Goal: Task Accomplishment & Management: Use online tool/utility

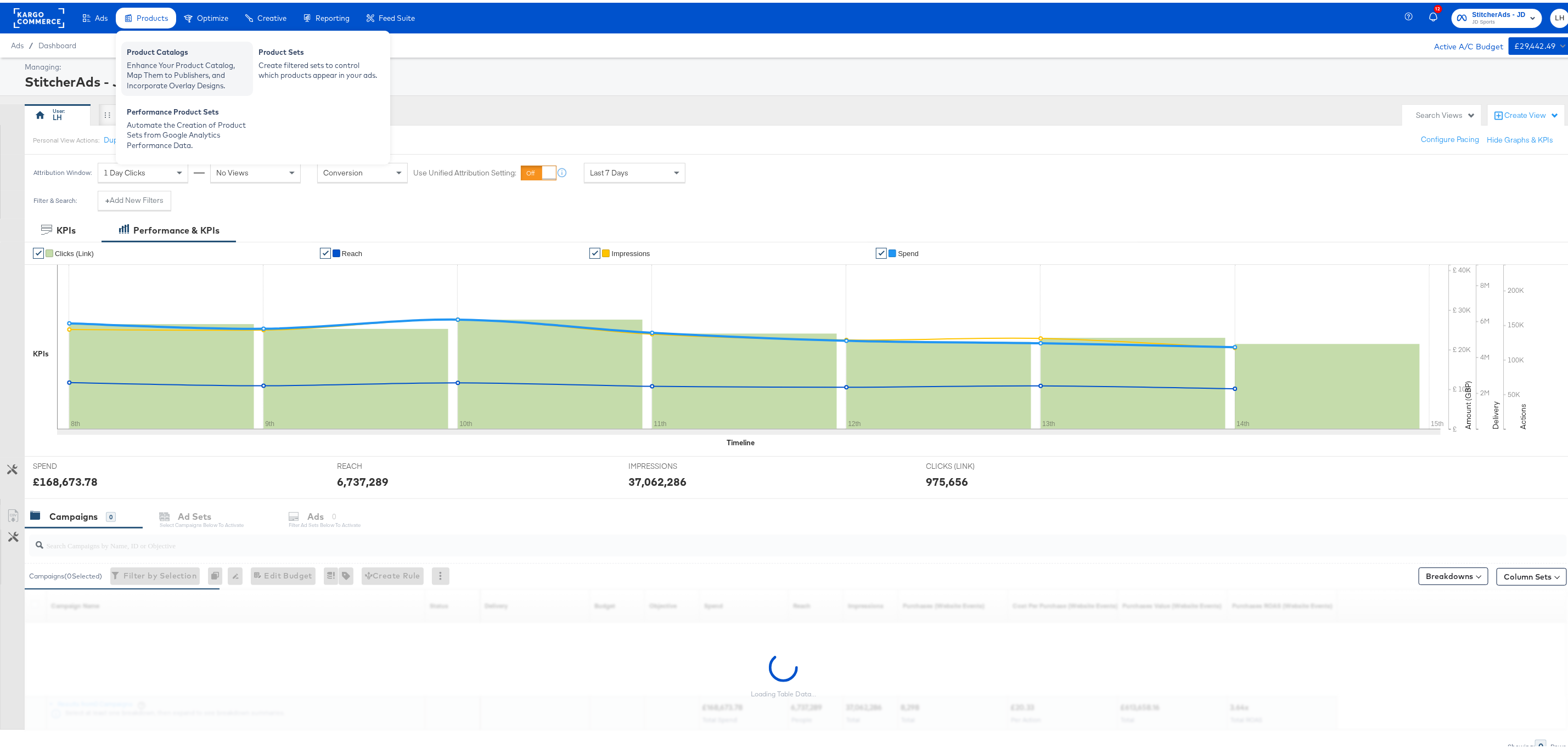
click at [160, 62] on div "Enhance Your Product Catalog, Map Them to Publishers, and Incorporate Overlay D…" at bounding box center [187, 73] width 121 height 31
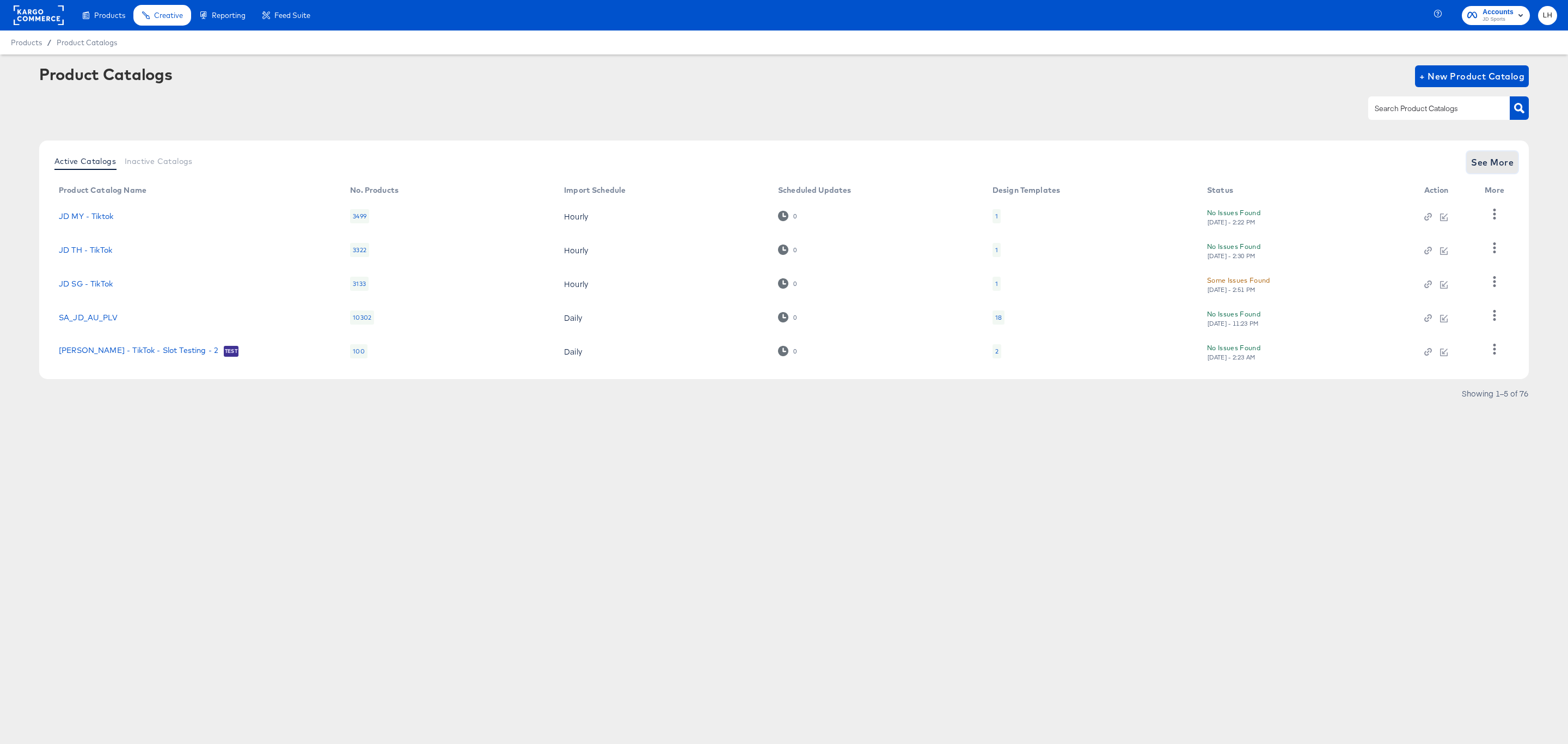
click at [1494, 166] on span "See More" at bounding box center [1492, 162] width 43 height 15
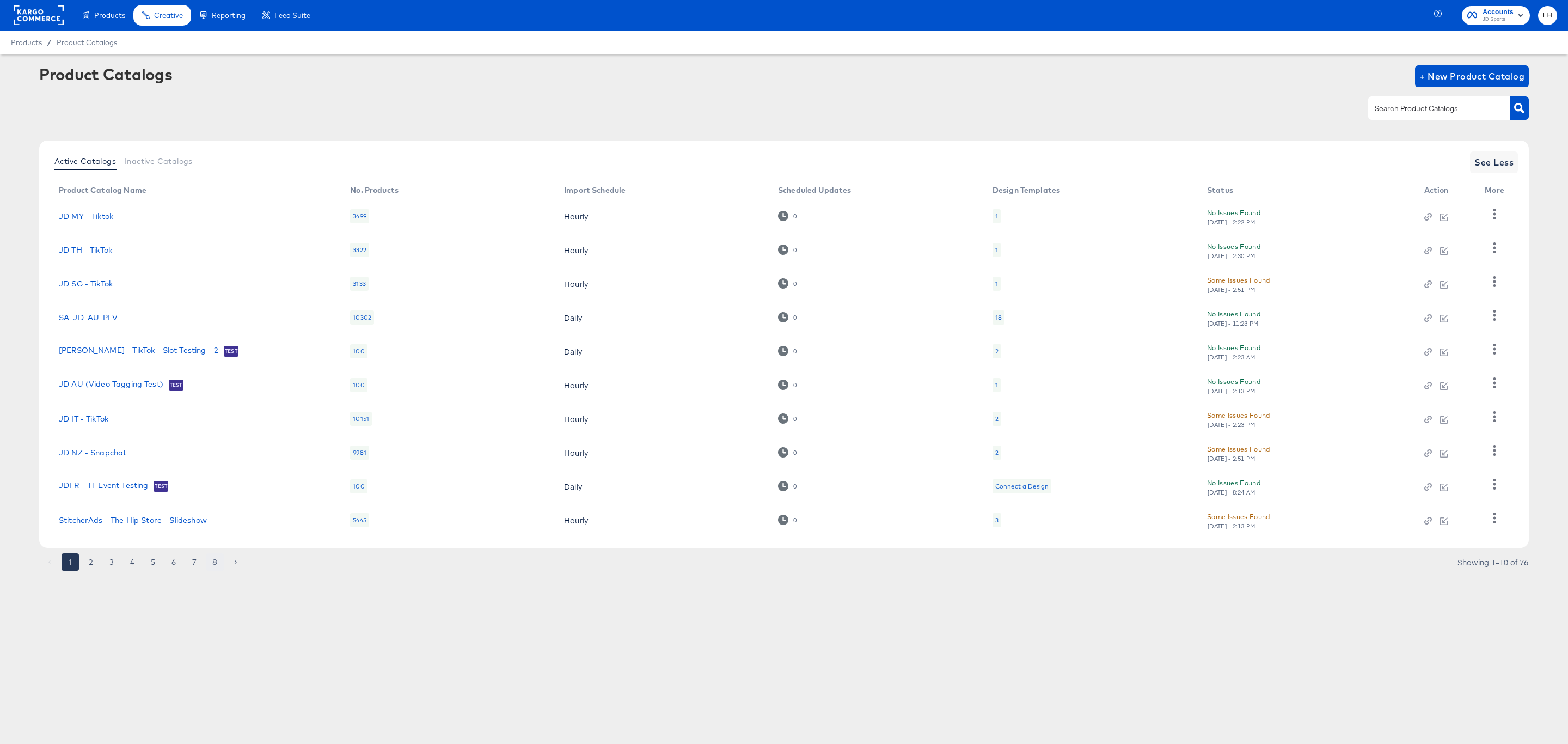
click at [217, 563] on button "8" at bounding box center [215, 562] width 17 height 17
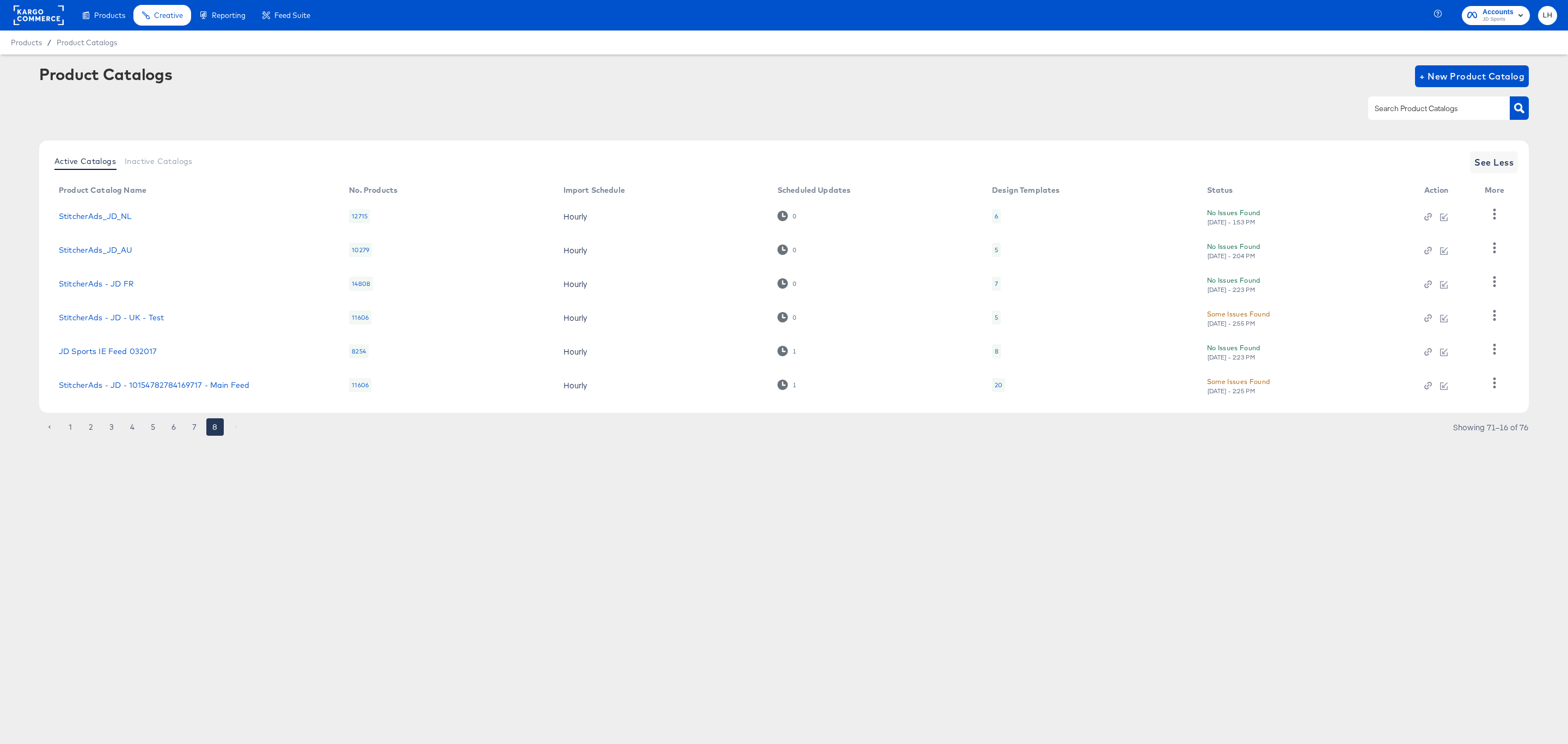
click at [116, 343] on td "JD Sports IE Feed 032017" at bounding box center [195, 351] width 290 height 34
click at [117, 348] on link "JD Sports IE Feed 032017" at bounding box center [108, 351] width 99 height 9
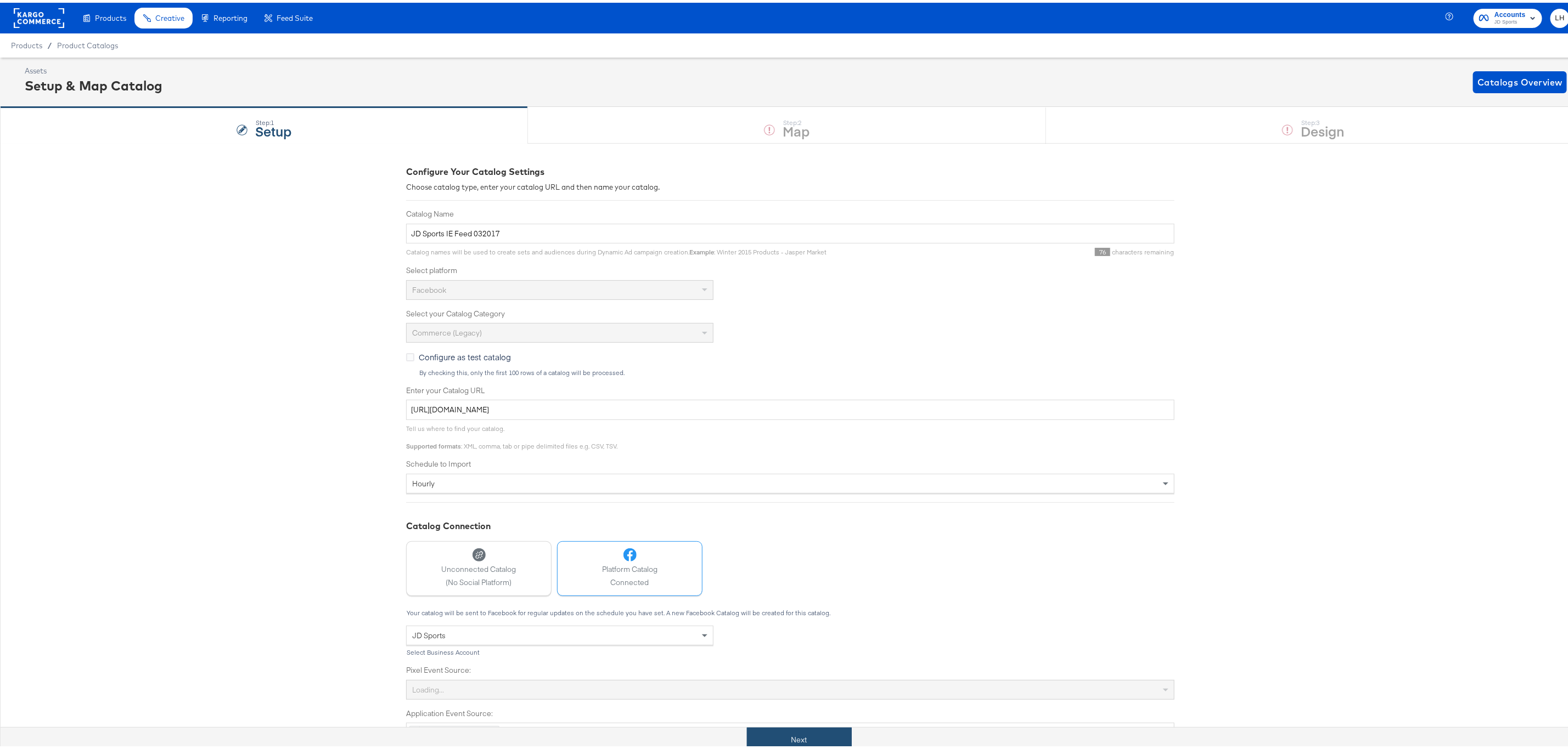
click at [812, 744] on button "Next" at bounding box center [800, 737] width 105 height 25
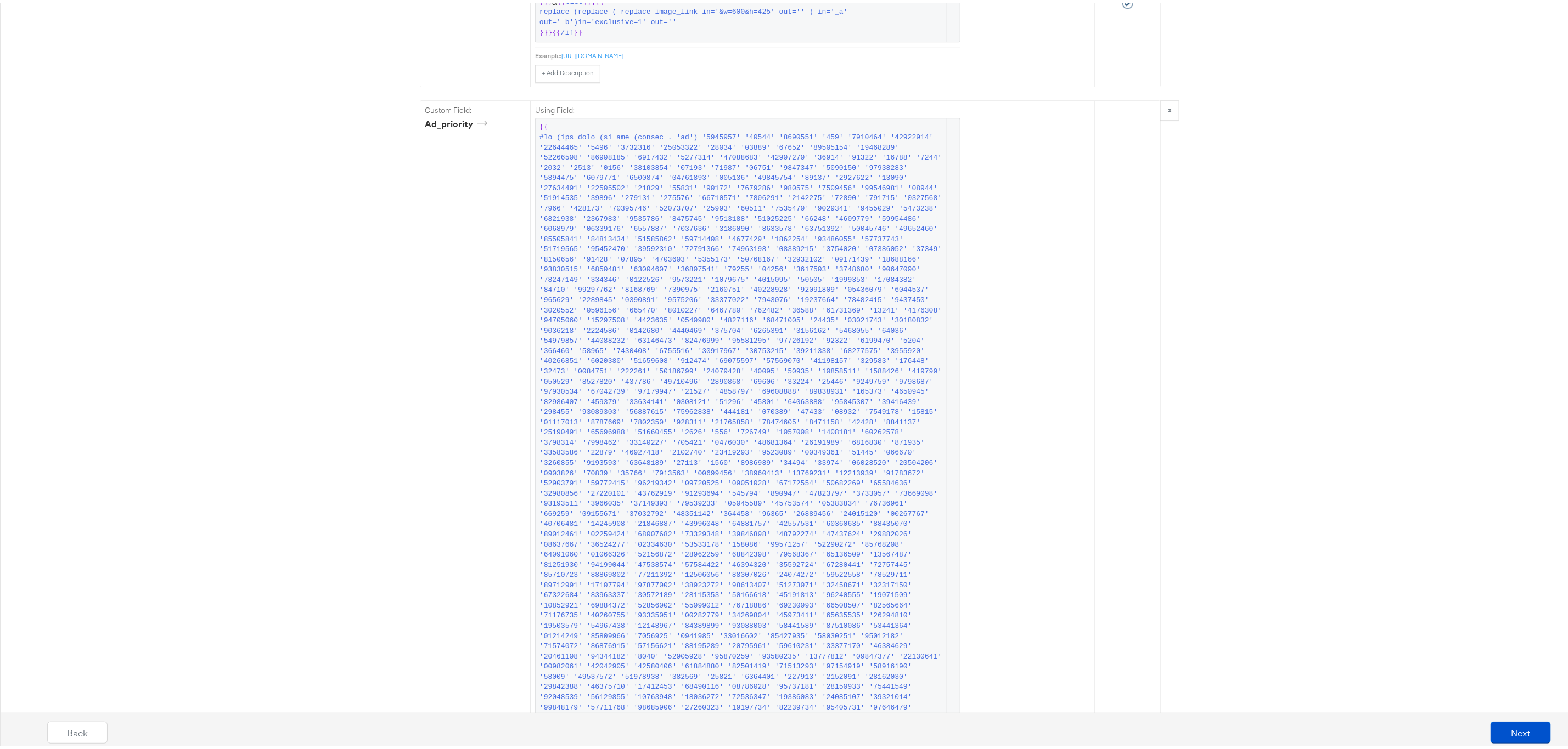
scroll to position [2222, 0]
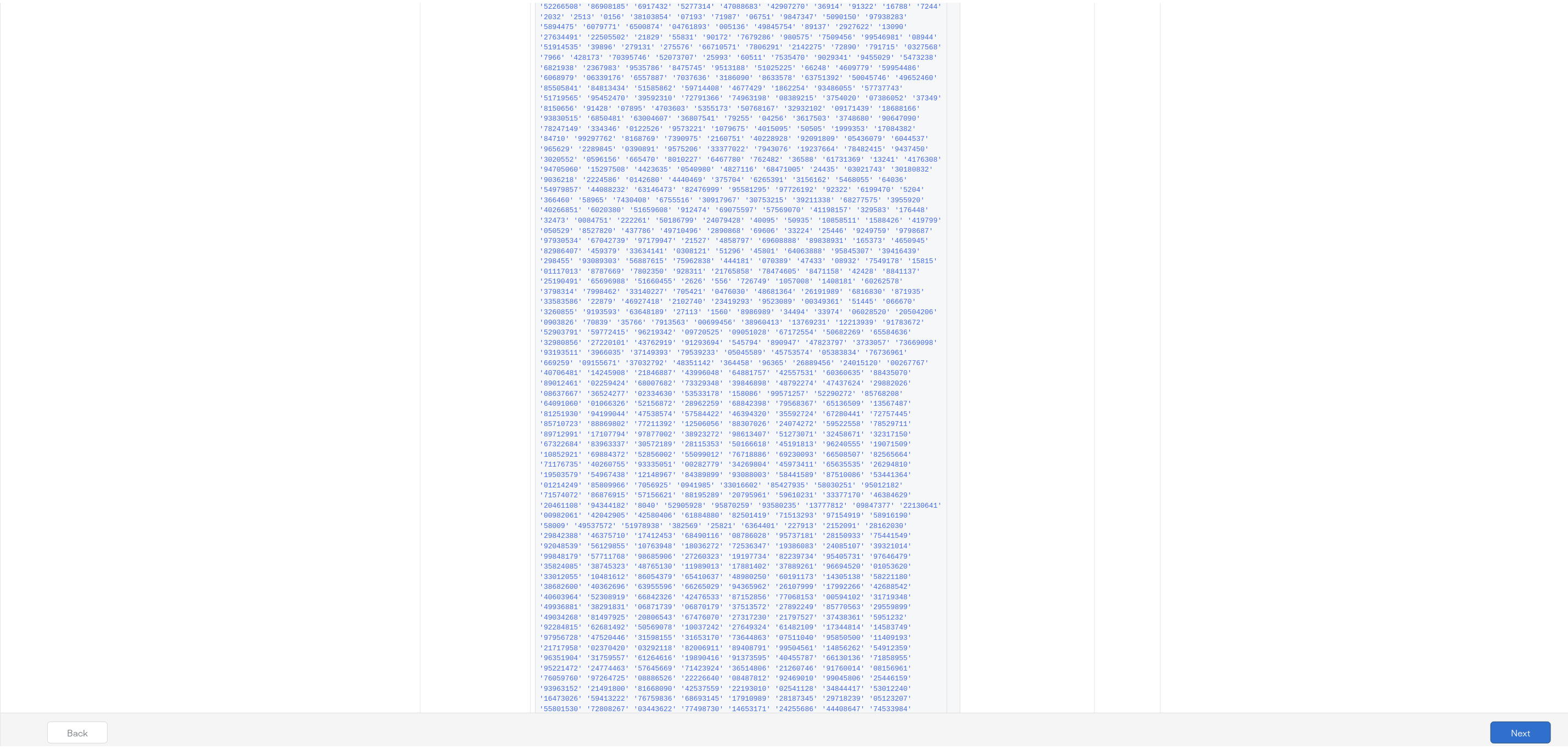
click at [1508, 736] on button "Next" at bounding box center [1521, 730] width 60 height 22
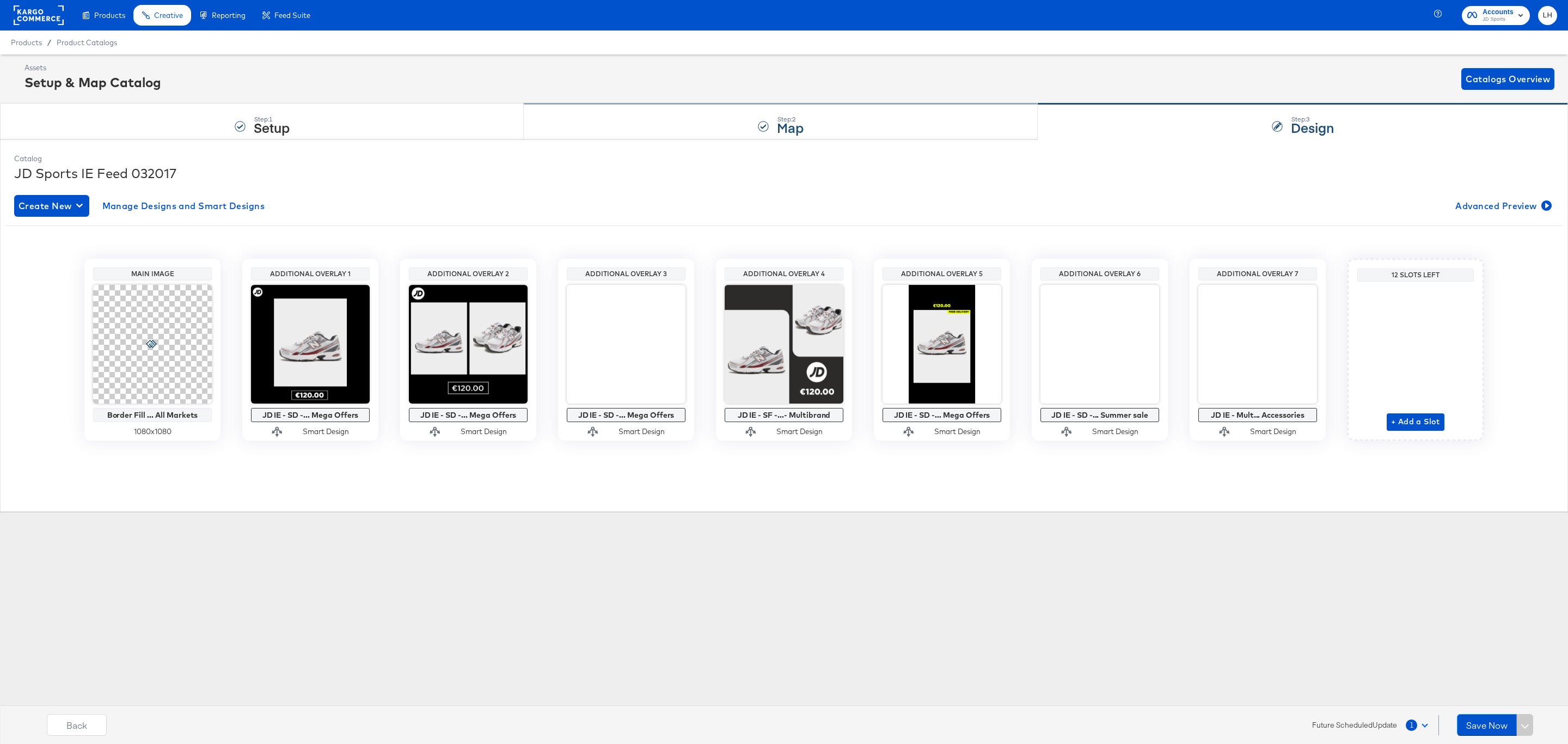
click at [662, 123] on div "Step: 2 Map" at bounding box center [780, 122] width 514 height 36
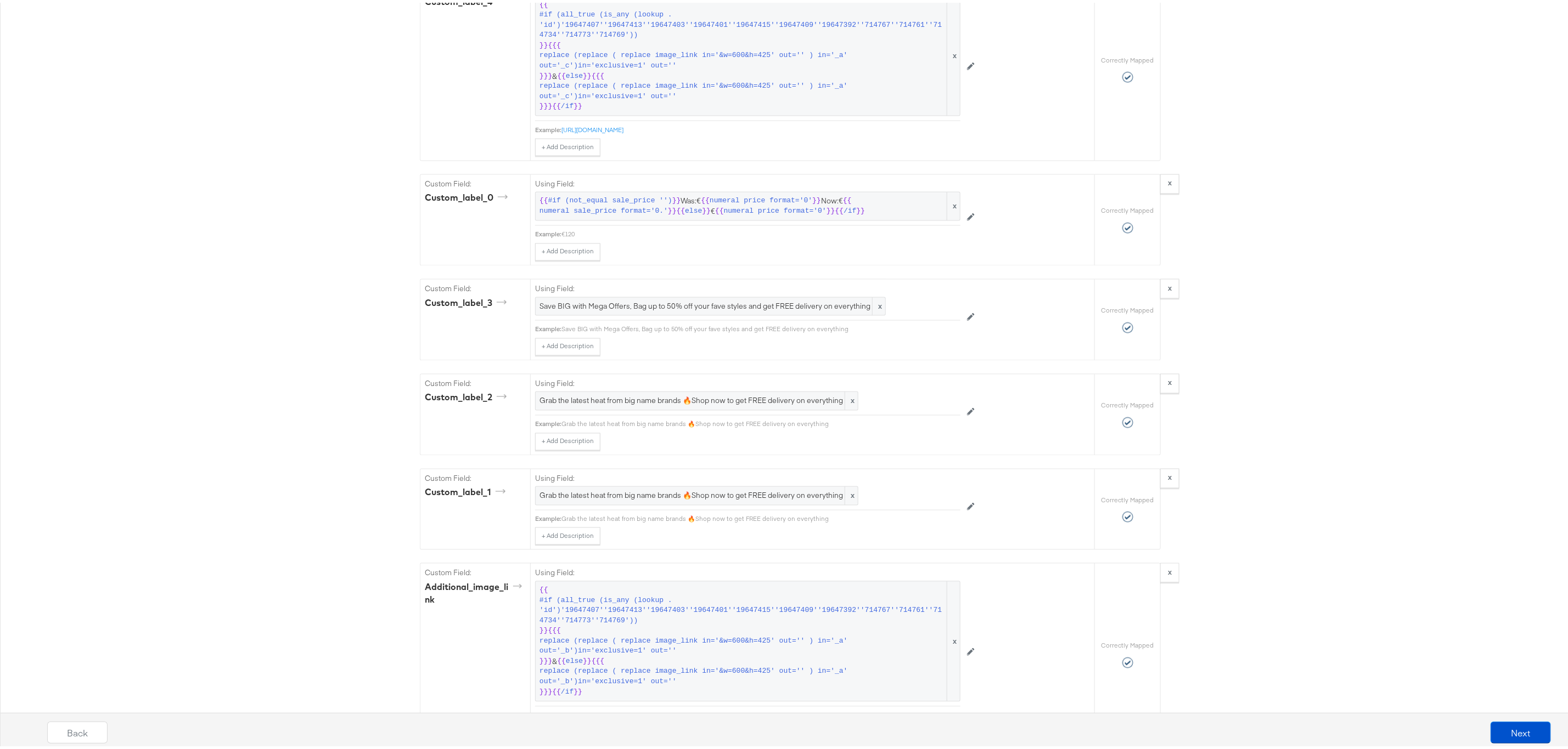
scroll to position [1398, 0]
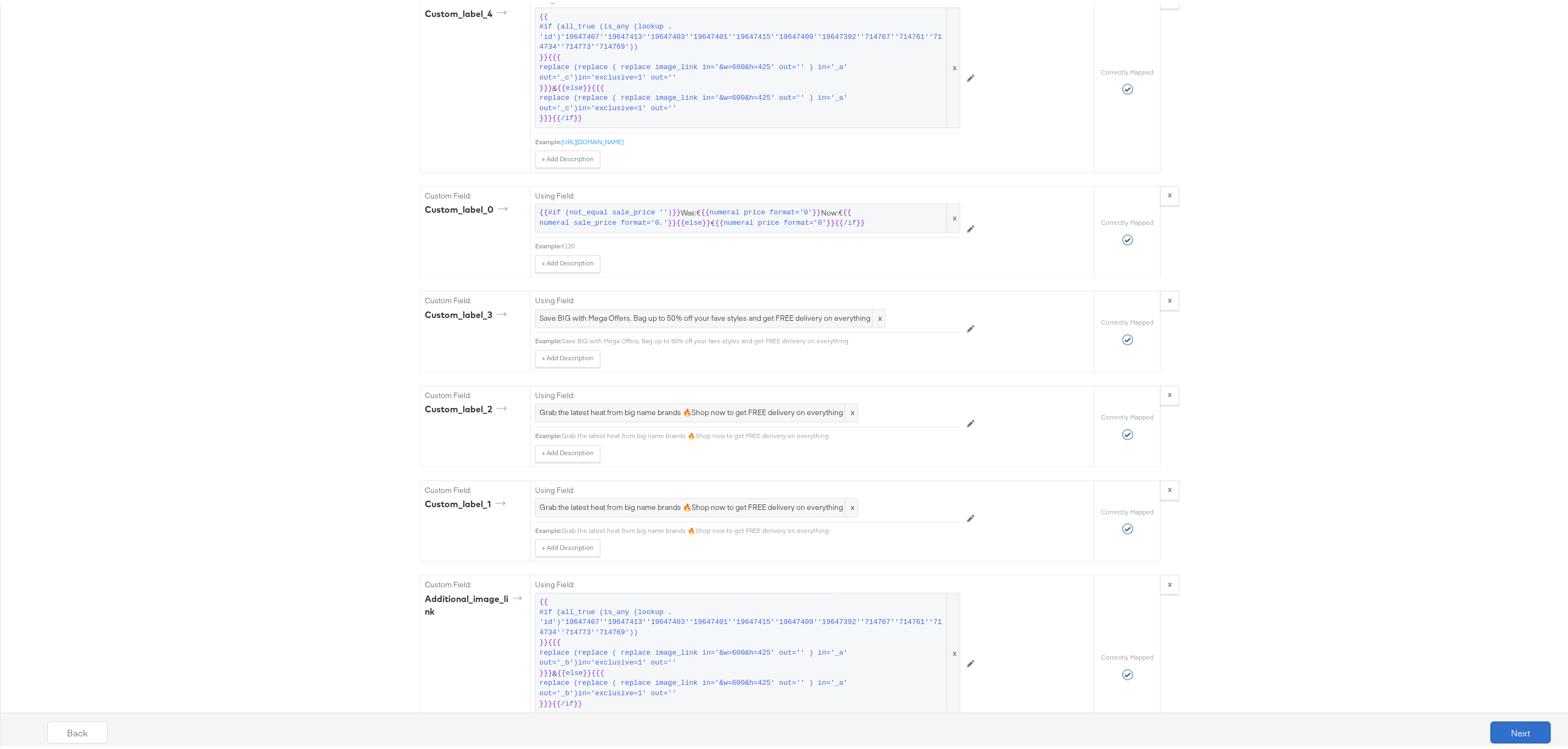
click at [1500, 739] on button "Next" at bounding box center [1521, 730] width 60 height 22
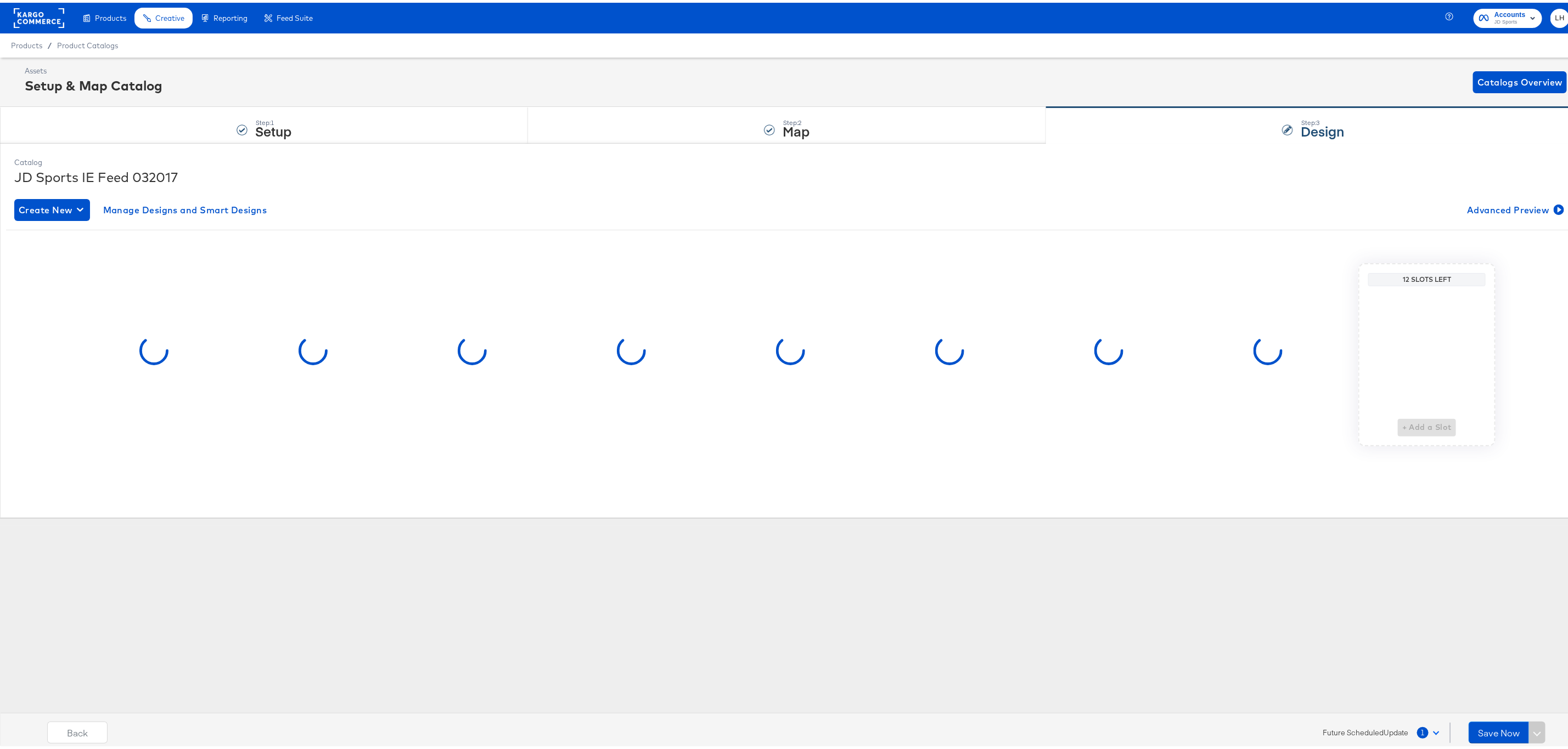
scroll to position [0, 0]
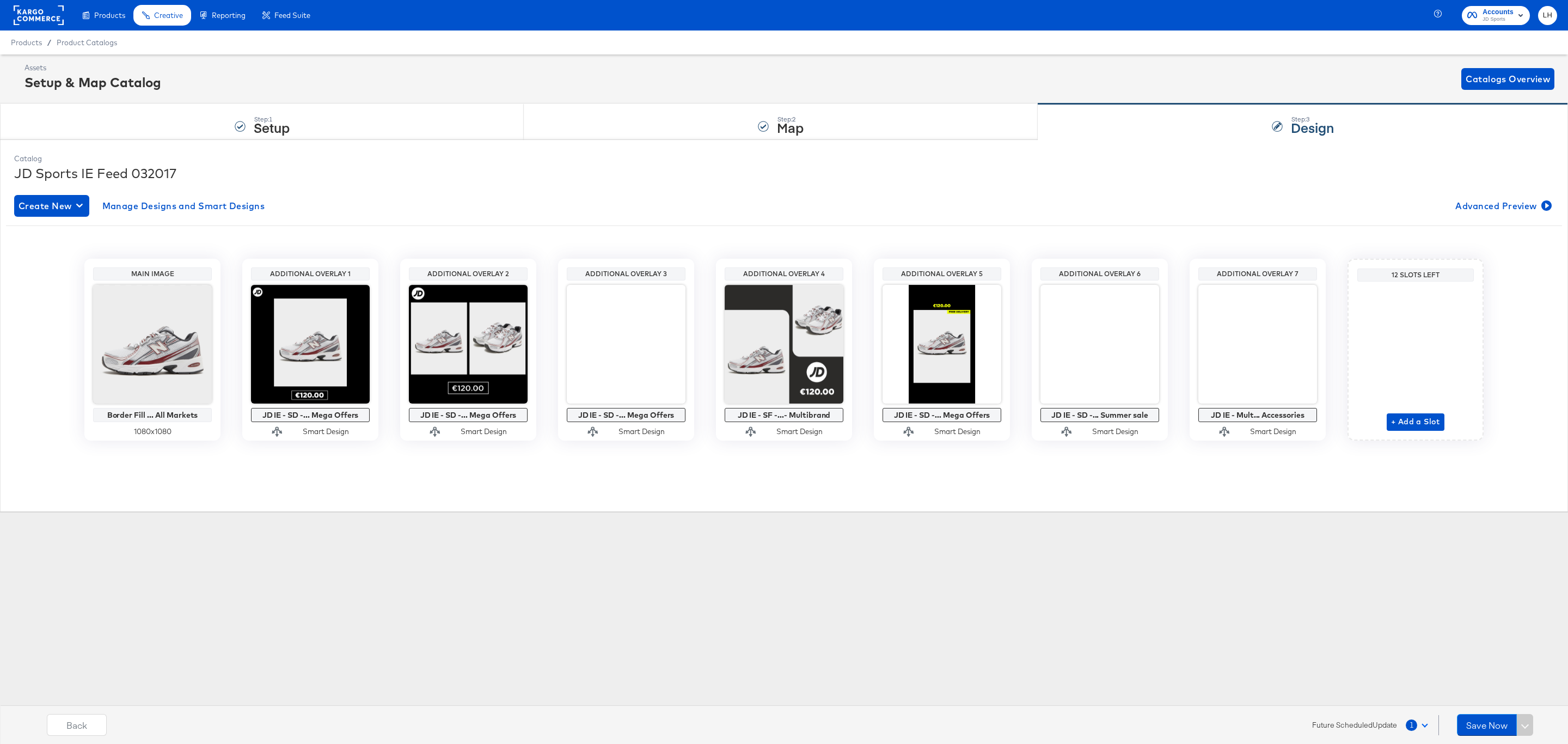
click at [1427, 723] on button "1" at bounding box center [1419, 725] width 28 height 19
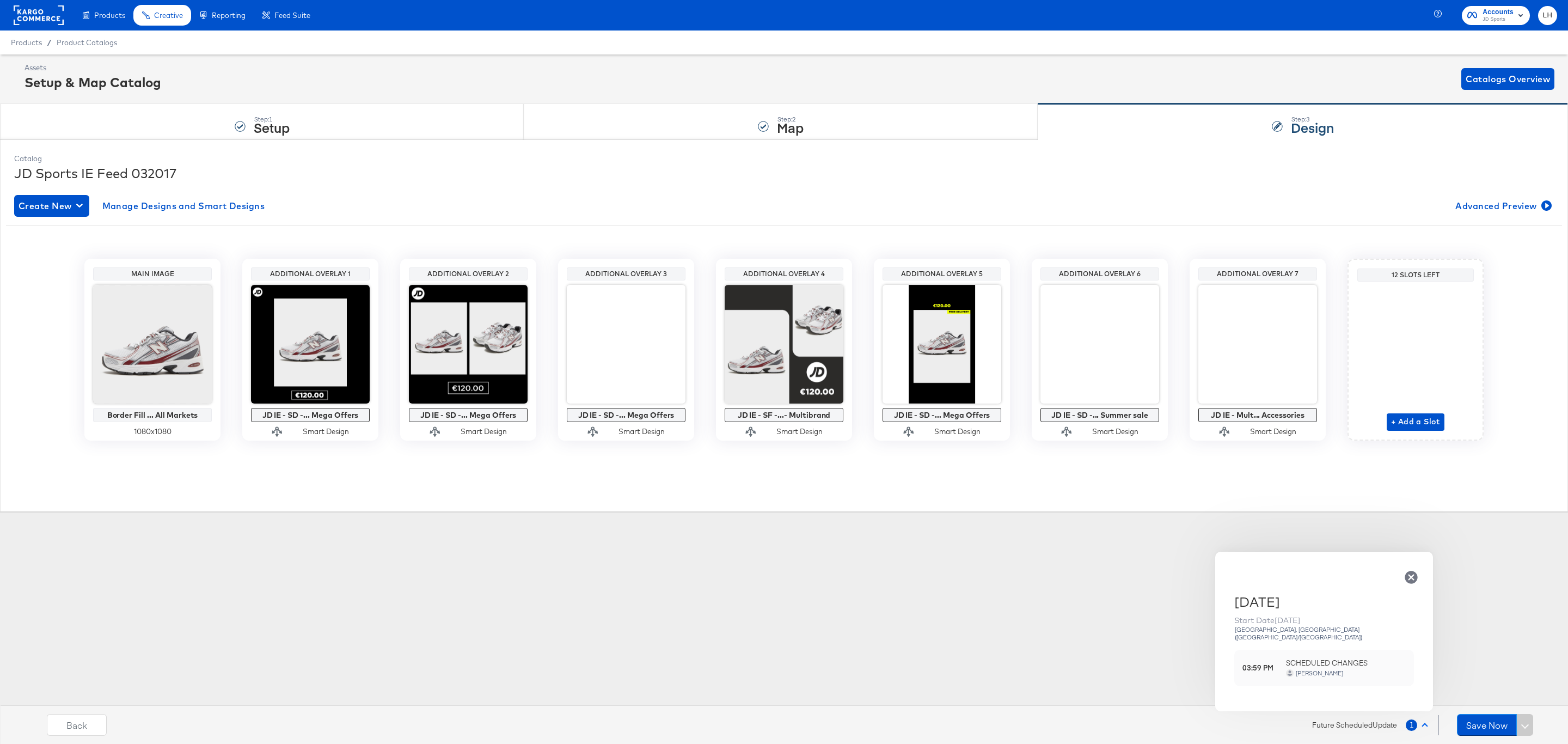
click at [1331, 658] on span "SCHEDULED CHANGES" at bounding box center [1346, 663] width 120 height 10
click at [1353, 726] on span "Future Scheduled Update" at bounding box center [1355, 725] width 85 height 10
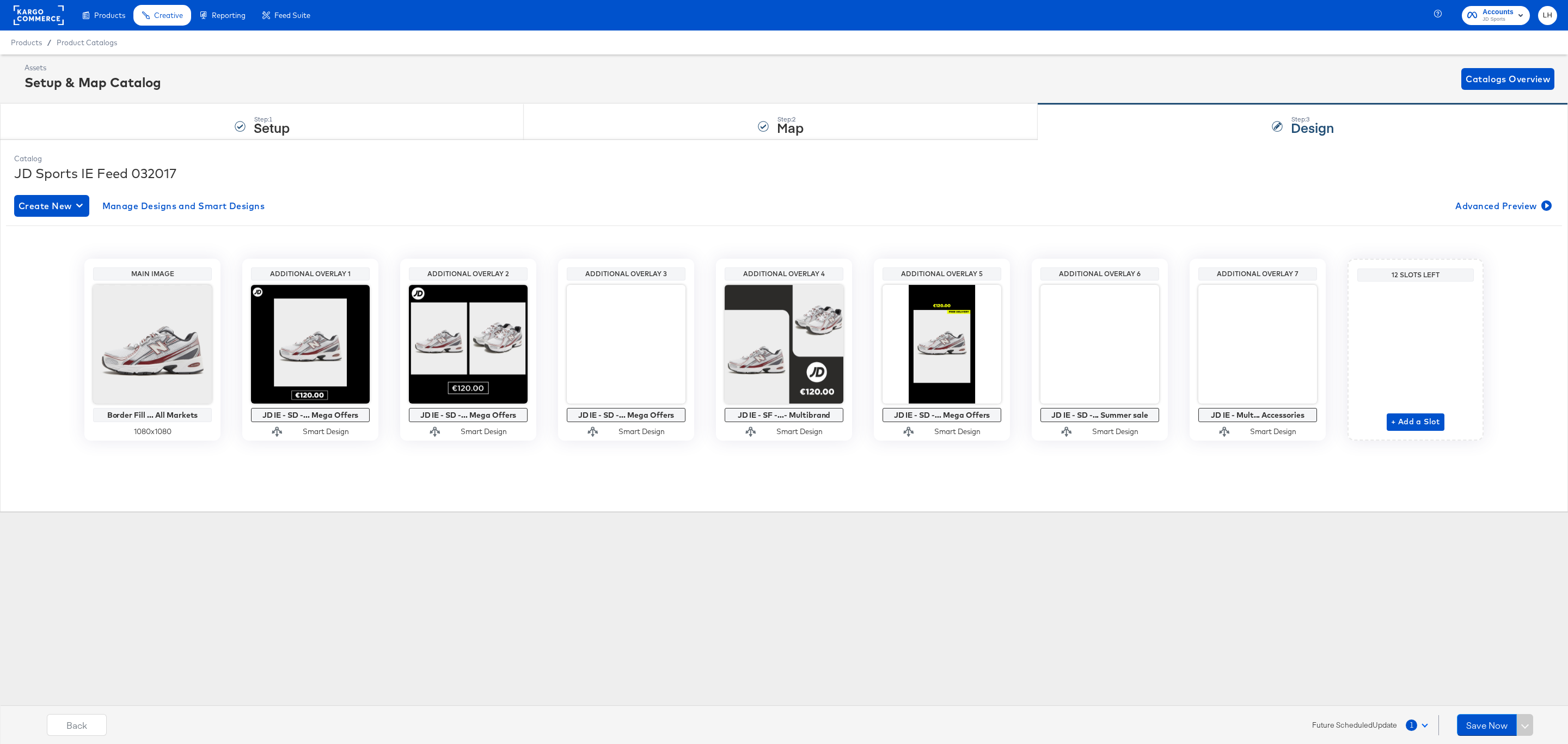
click at [1419, 726] on button "1" at bounding box center [1419, 725] width 28 height 19
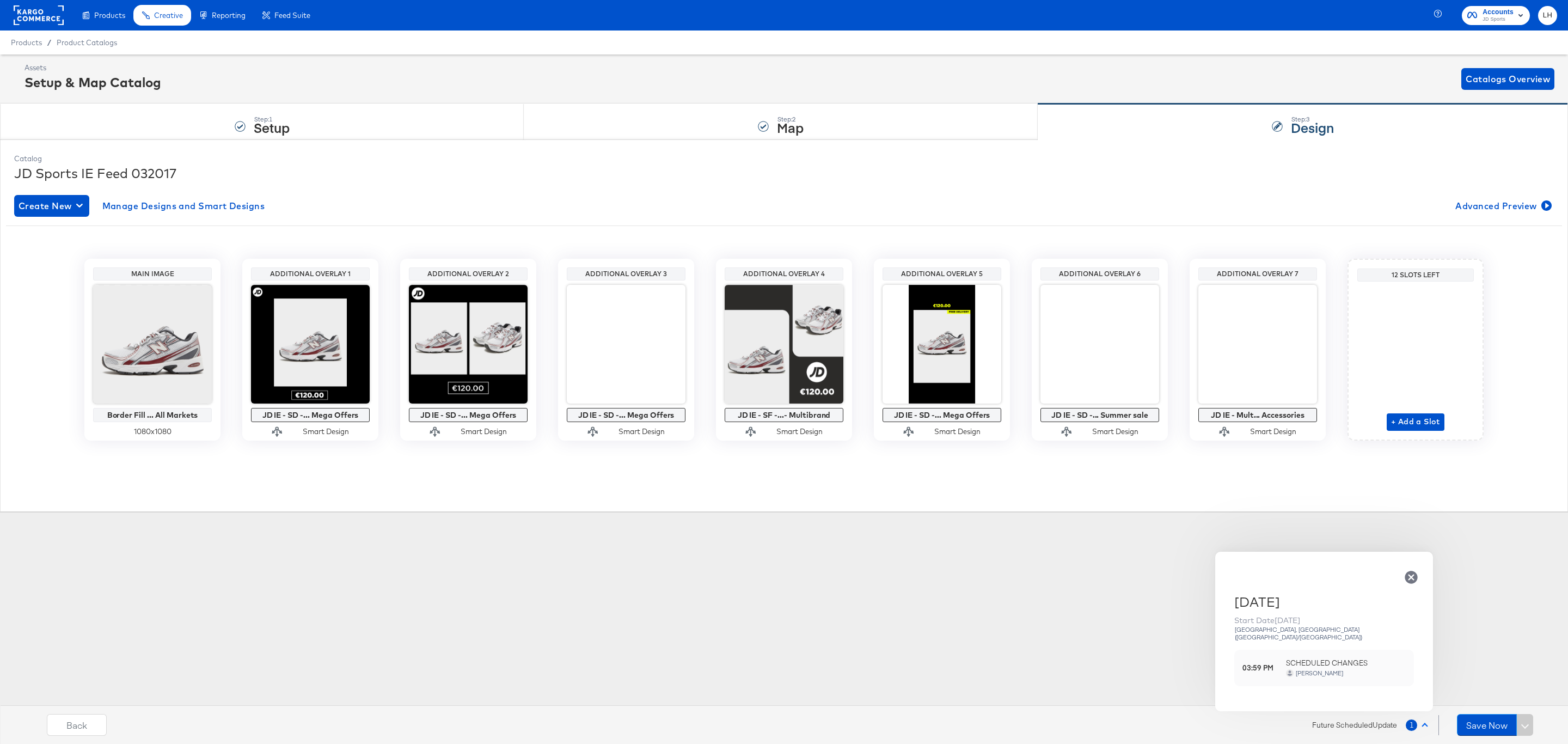
click at [1419, 726] on button "1" at bounding box center [1419, 725] width 28 height 19
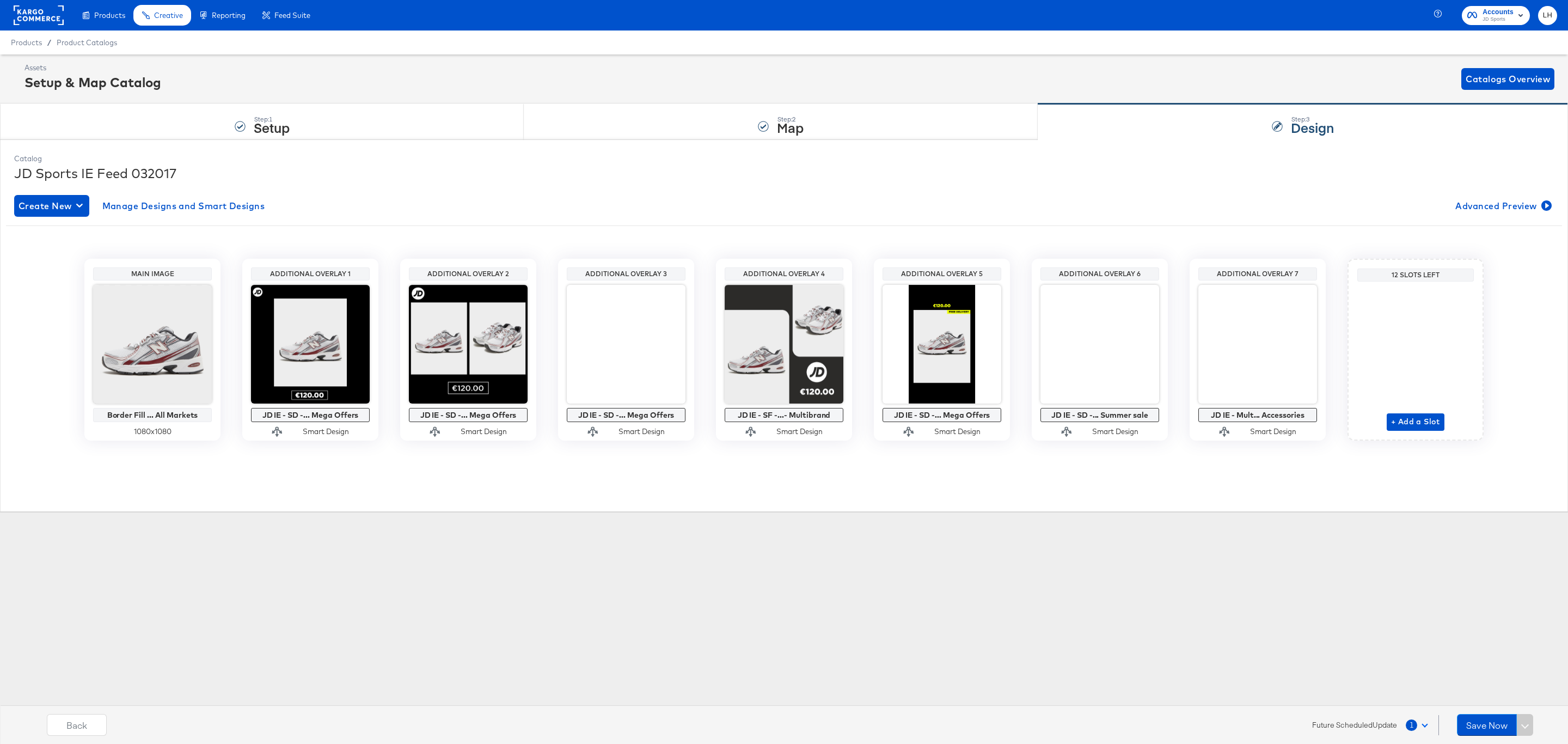
click at [1419, 726] on button "1" at bounding box center [1419, 725] width 28 height 19
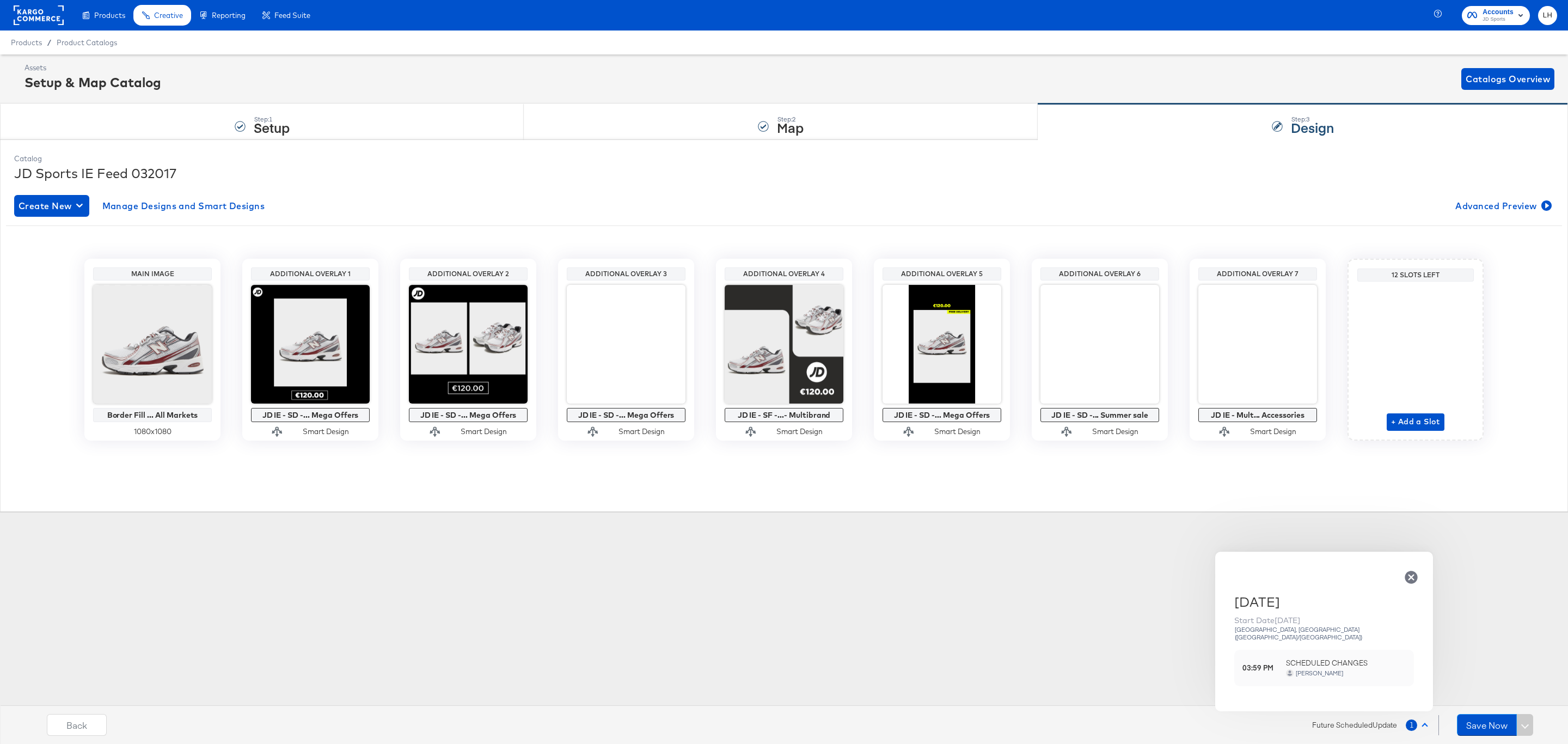
click at [1411, 584] on icon "button" at bounding box center [1411, 577] width 15 height 15
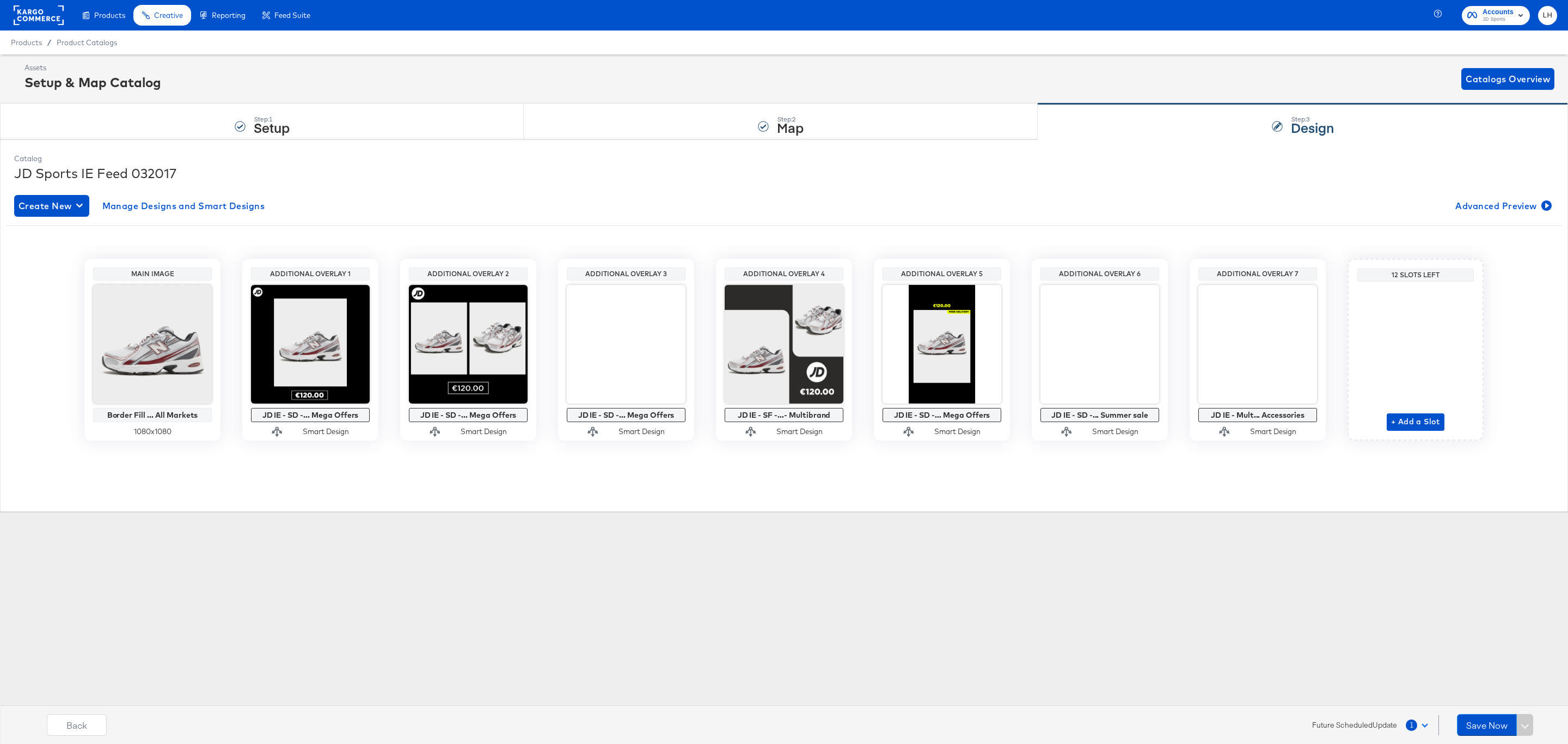
click at [1378, 729] on span "Future Scheduled Update" at bounding box center [1355, 725] width 85 height 10
click at [1419, 730] on button "1" at bounding box center [1419, 725] width 28 height 19
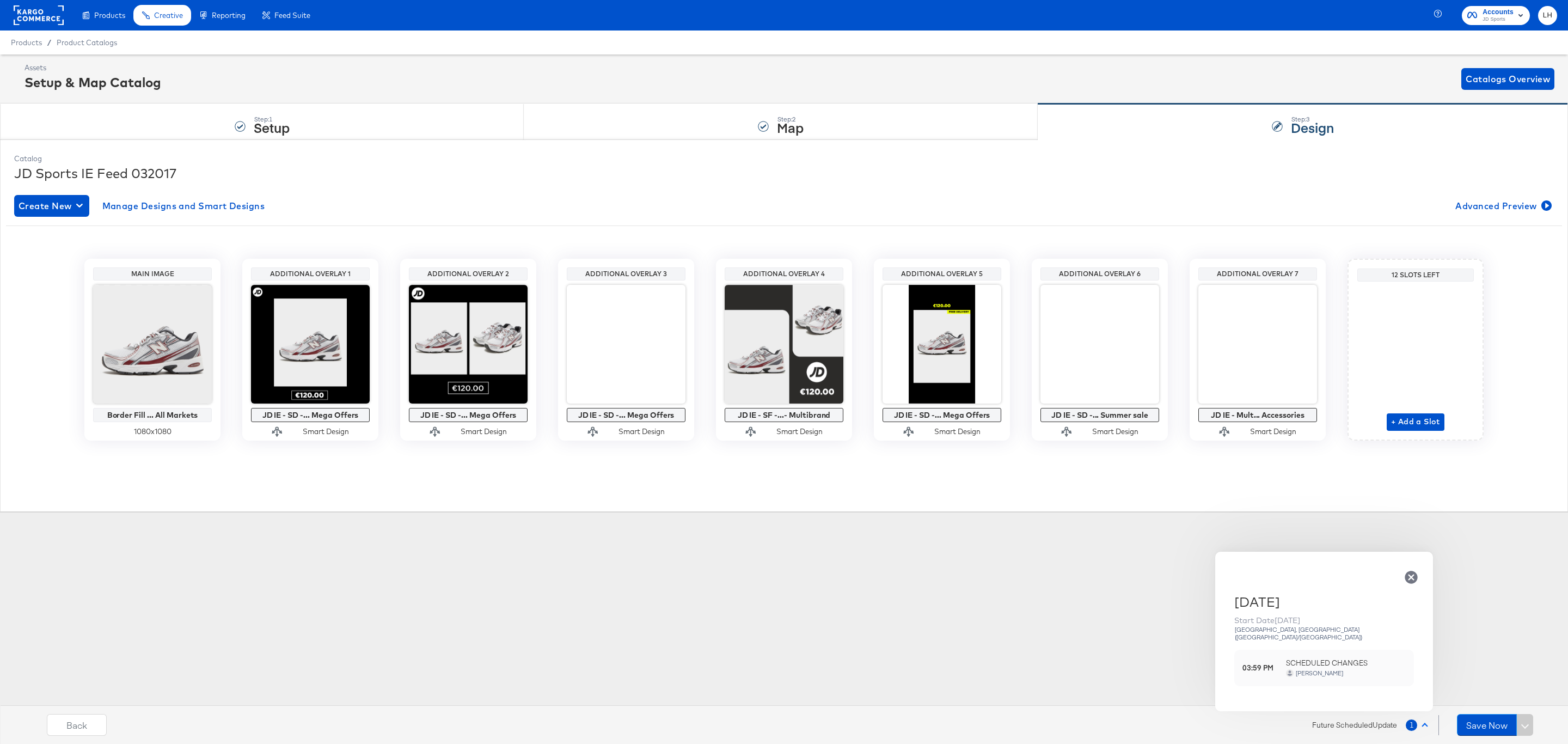
click at [1311, 658] on span "SCHEDULED CHANGES" at bounding box center [1346, 663] width 120 height 10
drag, startPoint x: 1282, startPoint y: 619, endPoint x: 1326, endPoint y: 683, distance: 77.7
click at [1326, 683] on div "[DATE] Start Date [DATE] [GEOGRAPHIC_DATA], [GEOGRAPHIC_DATA] ([GEOGRAPHIC_DATA…" at bounding box center [1324, 644] width 180 height 102
click at [1323, 670] on div "[PERSON_NAME]" at bounding box center [1319, 673] width 48 height 8
click at [1157, 638] on div "Products Creative Reporting Feed Suite Accounts JD Sports LH Products / Product…" at bounding box center [784, 372] width 1568 height 744
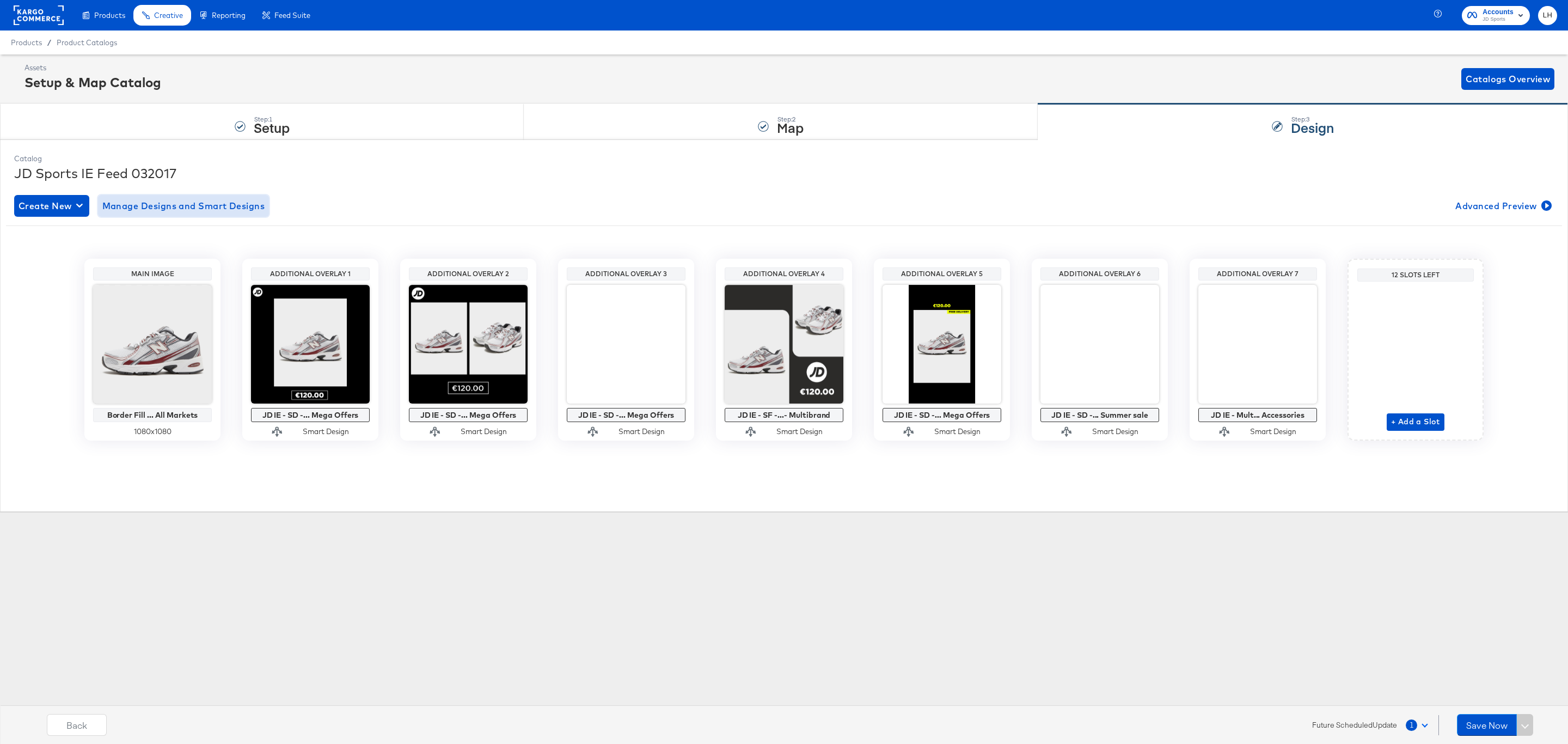
click at [221, 201] on span "Manage Designs and Smart Designs" at bounding box center [184, 206] width 163 height 15
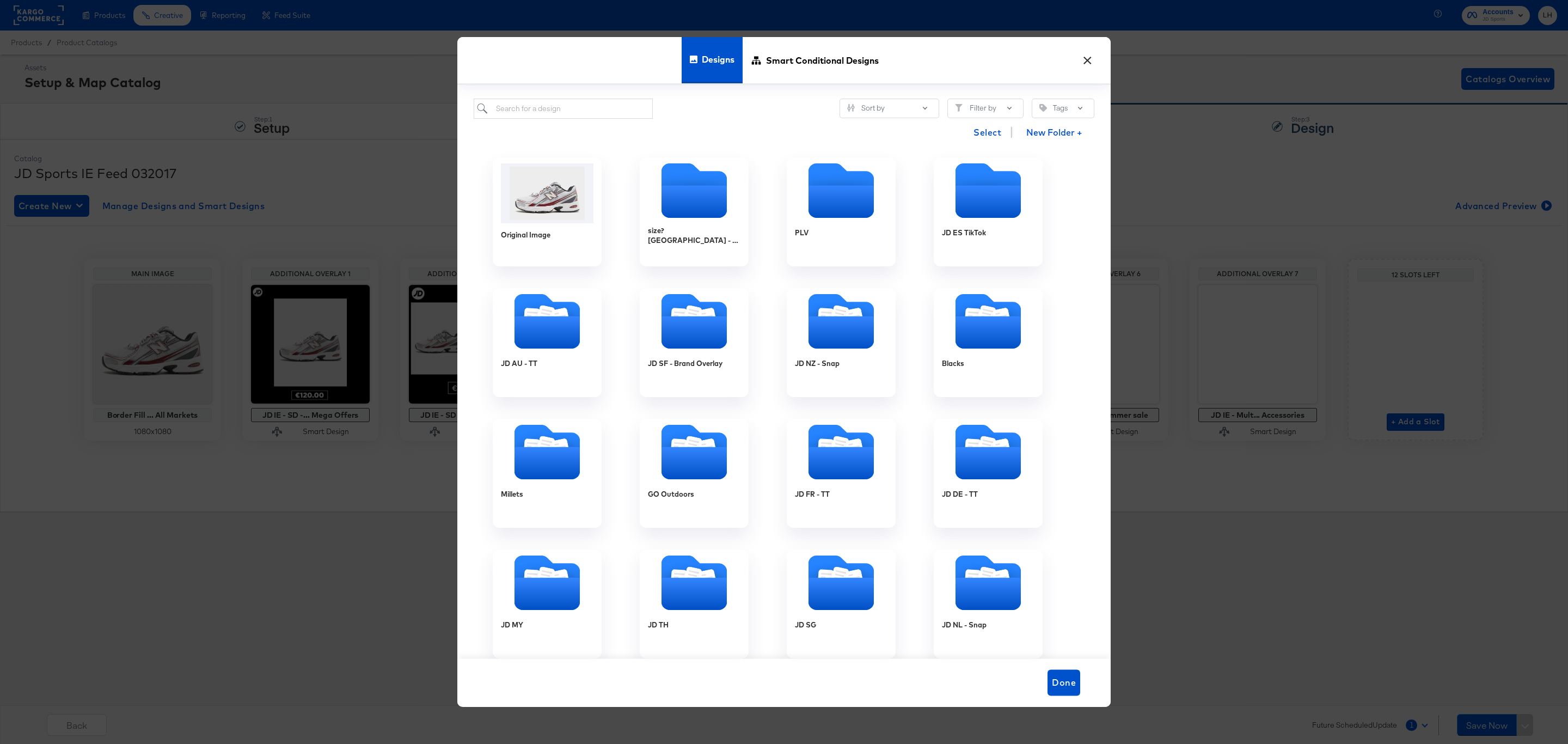
click at [1084, 56] on button "×" at bounding box center [1087, 57] width 19 height 19
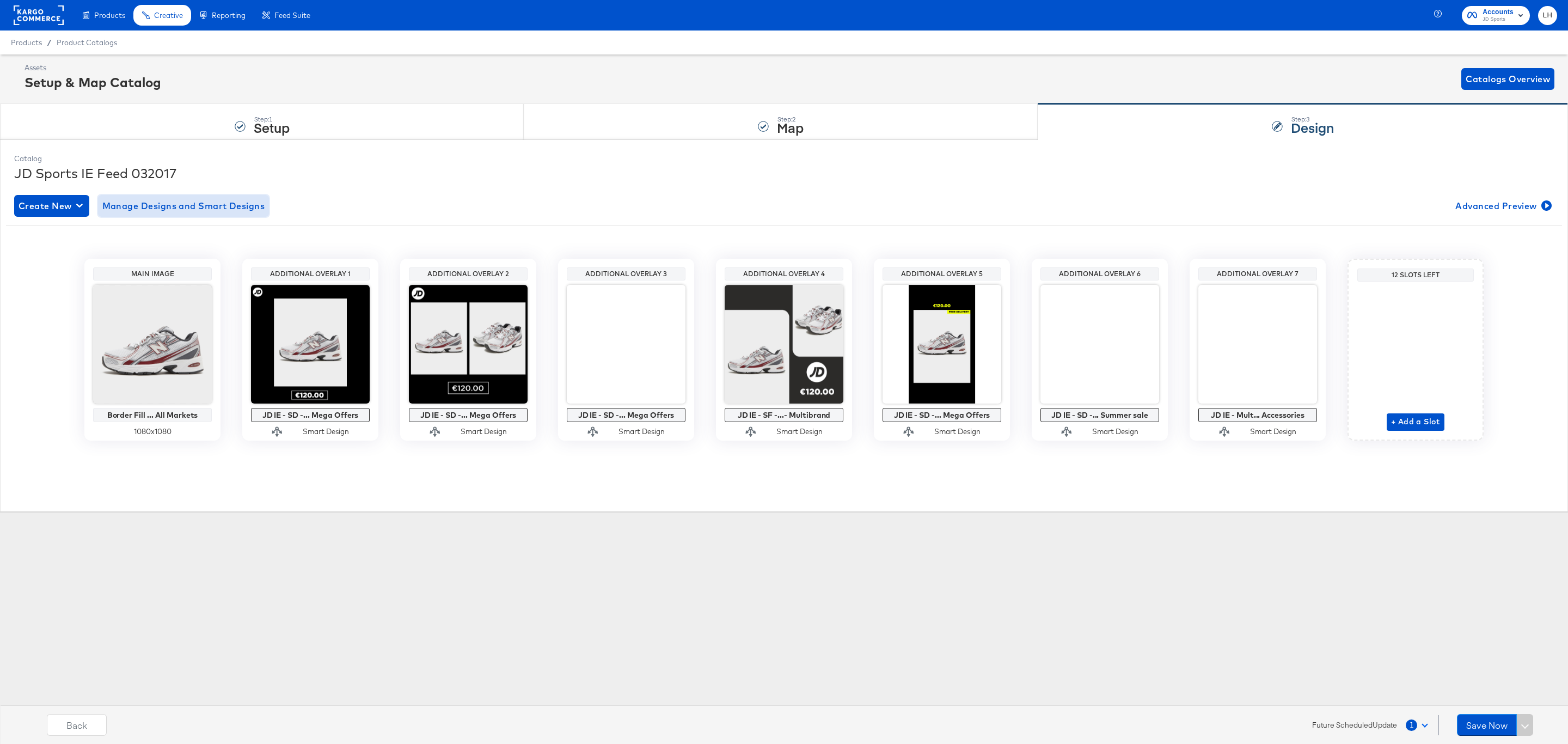
click at [235, 203] on span "Manage Designs and Smart Designs" at bounding box center [184, 206] width 163 height 15
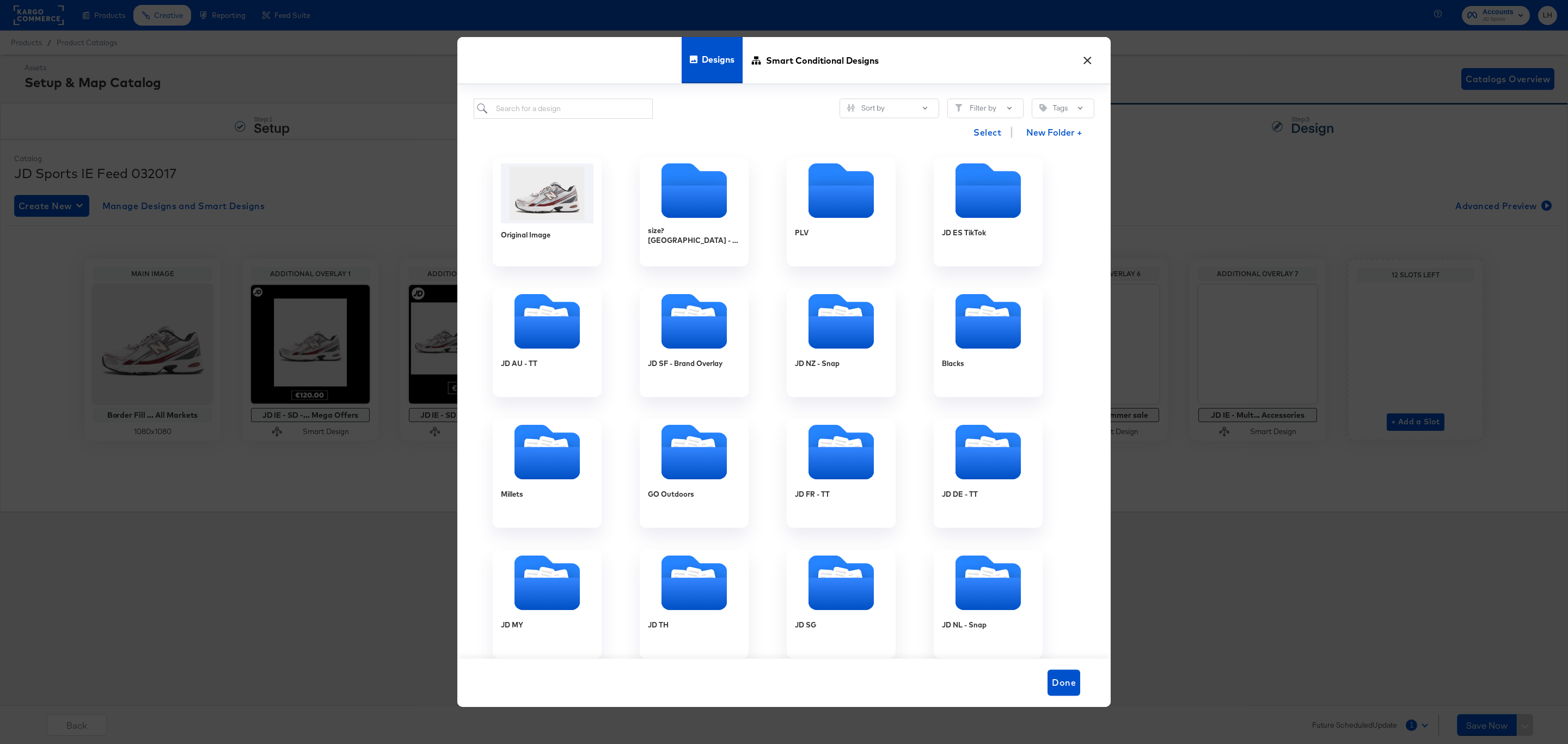
click at [1083, 56] on button "×" at bounding box center [1087, 57] width 19 height 19
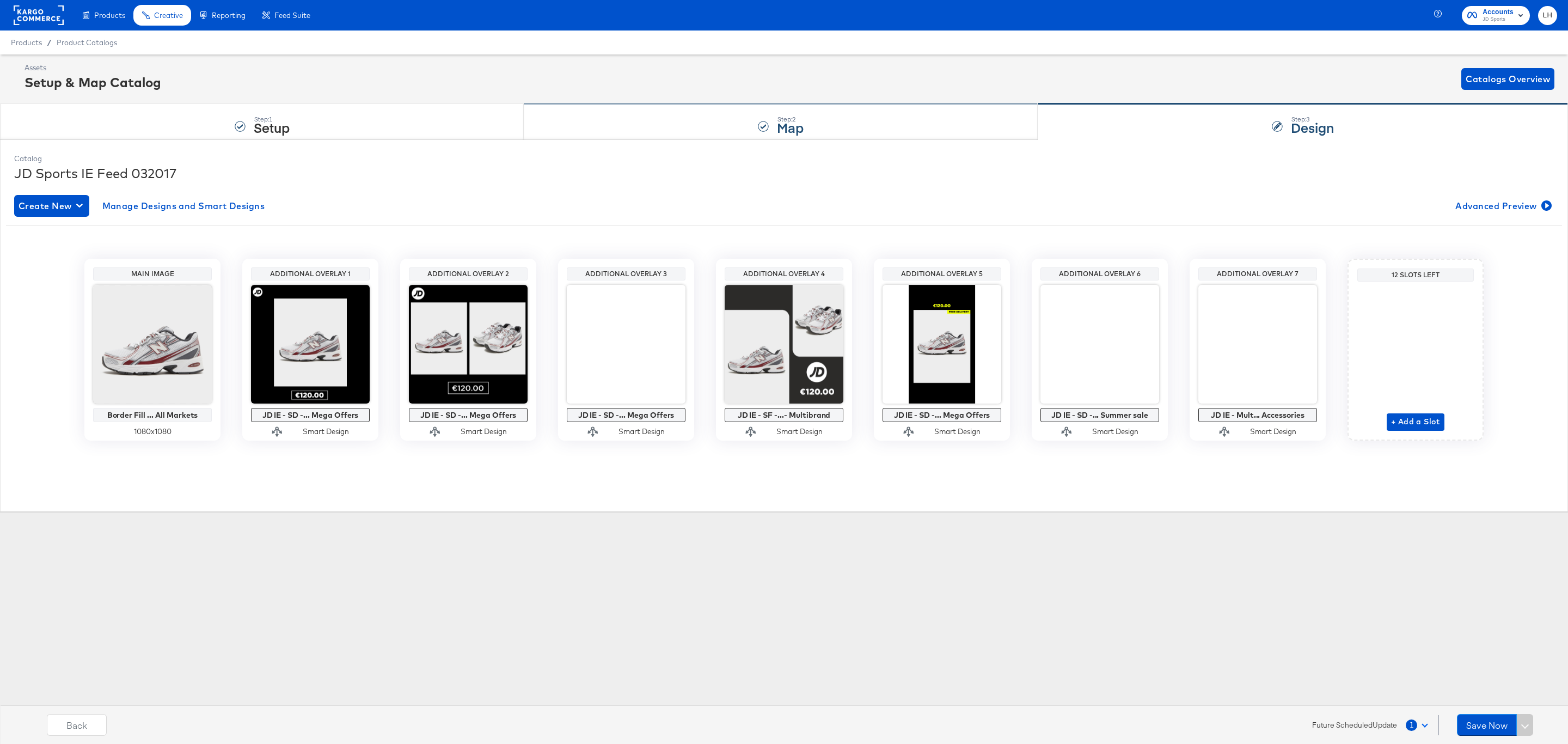
click at [789, 110] on div "Step: 2 Map" at bounding box center [780, 122] width 514 height 36
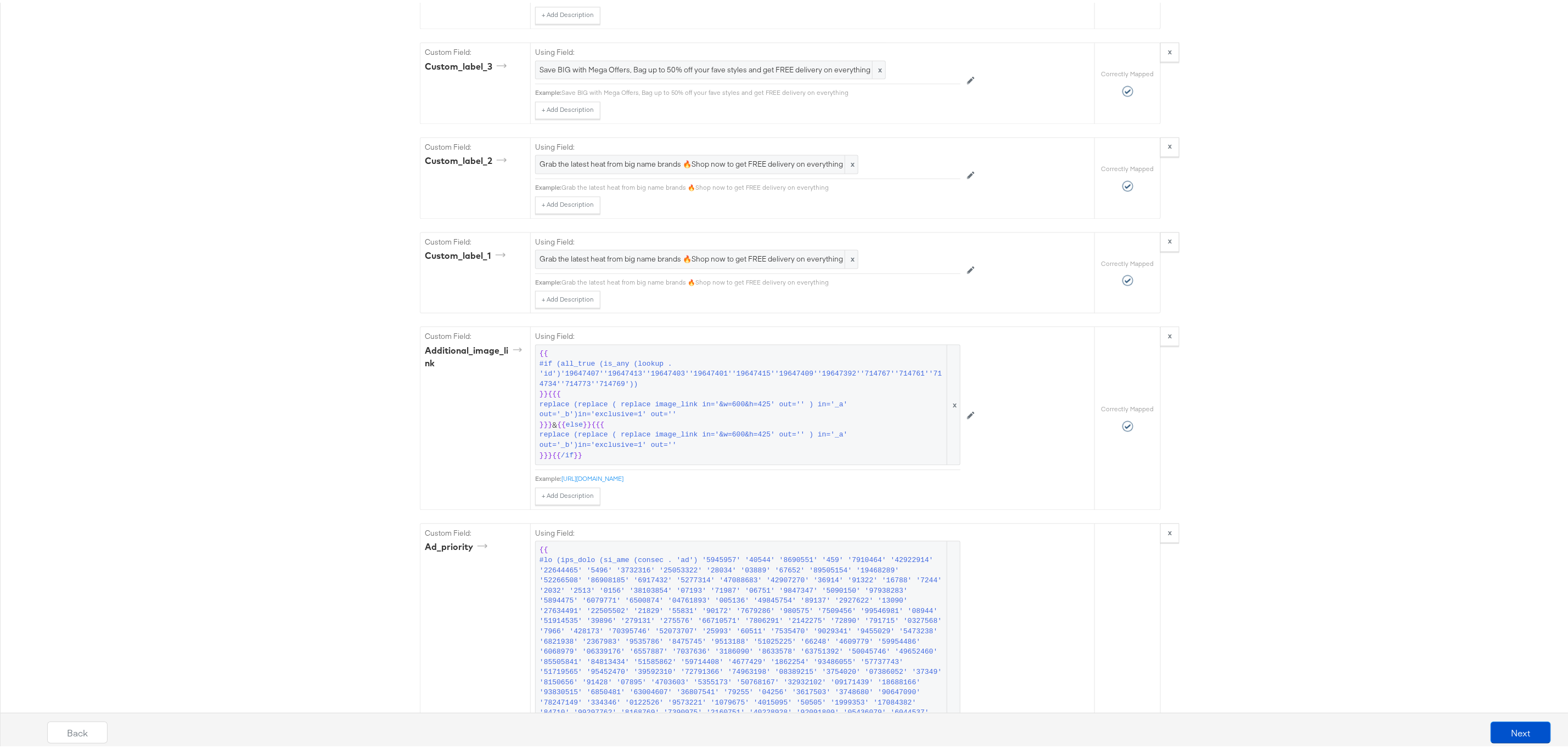
scroll to position [1685, 0]
